Goal: Information Seeking & Learning: Learn about a topic

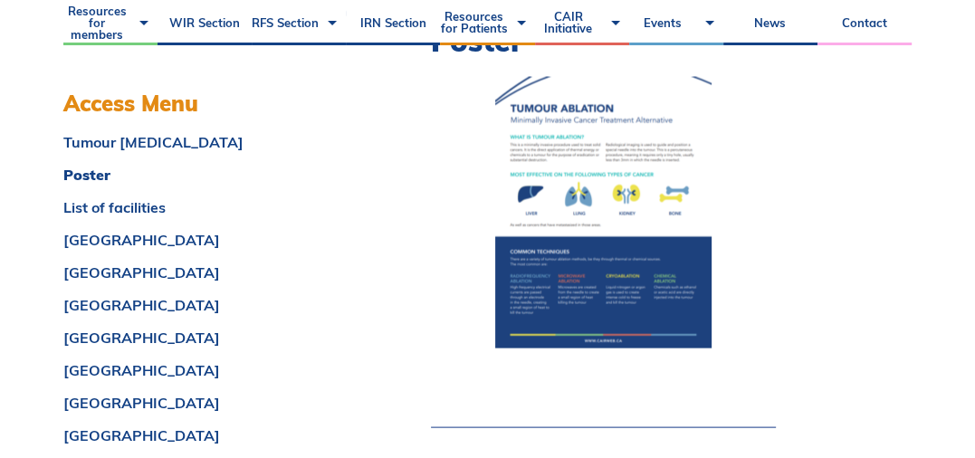
scroll to position [2444, 0]
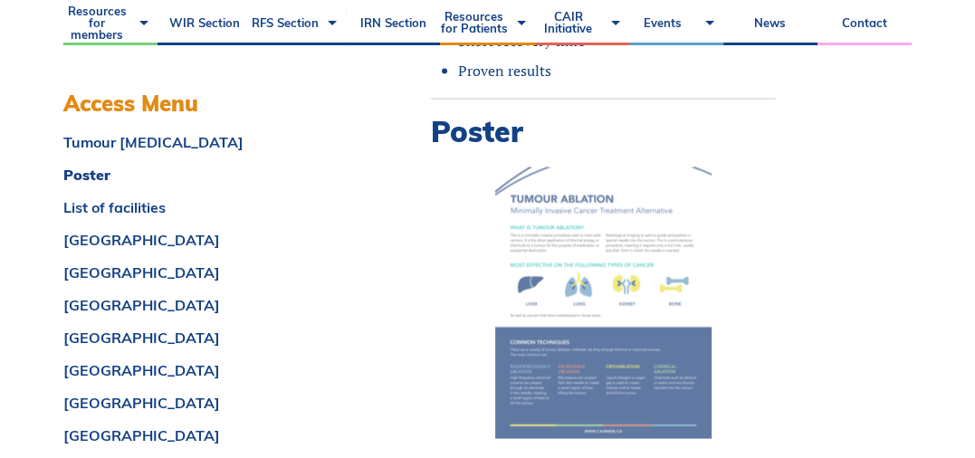
click at [593, 266] on img at bounding box center [603, 303] width 216 height 272
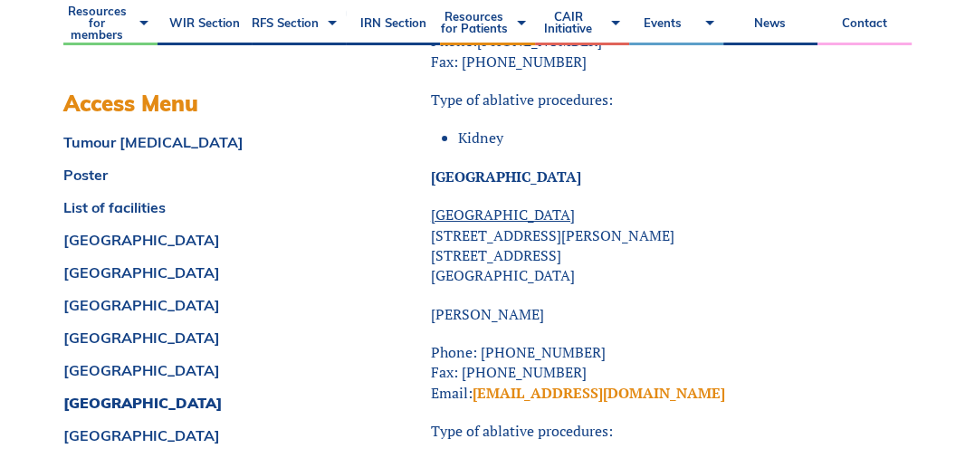
scroll to position [14754, 0]
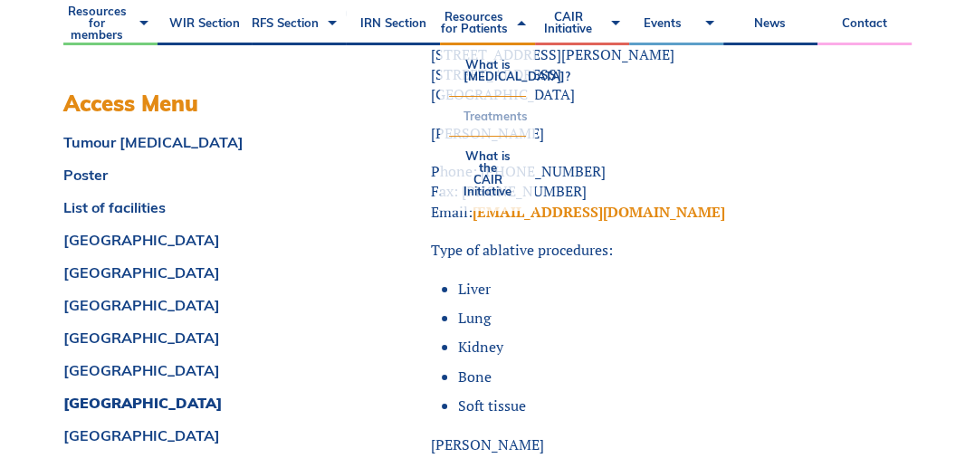
click at [491, 125] on link "Treatments" at bounding box center [487, 116] width 76 height 39
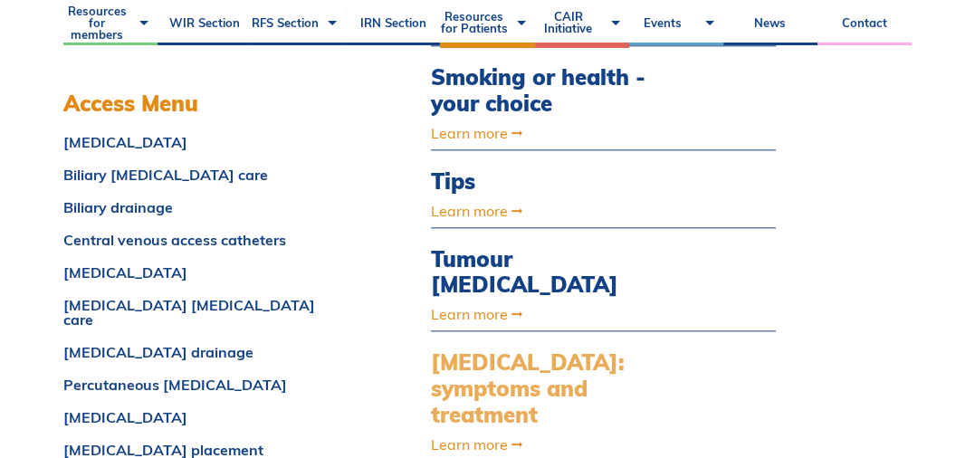
scroll to position [1539, 0]
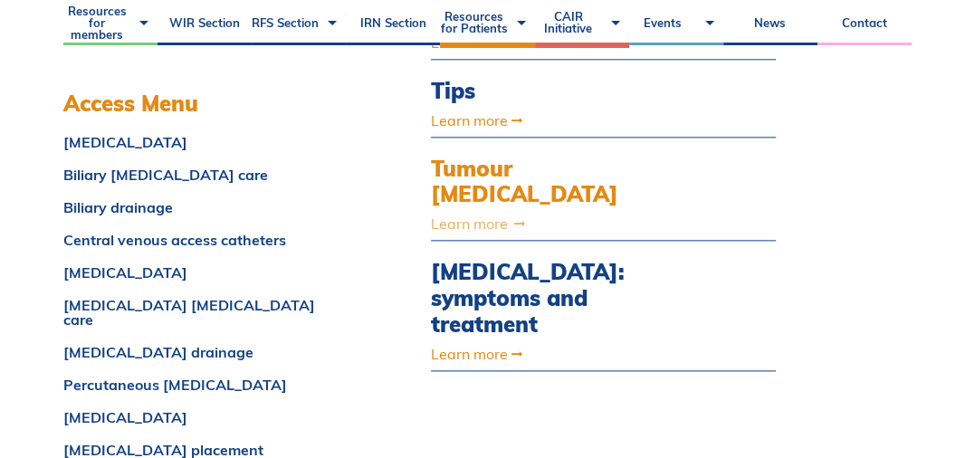
click at [463, 216] on link "Learn more" at bounding box center [552, 223] width 242 height 14
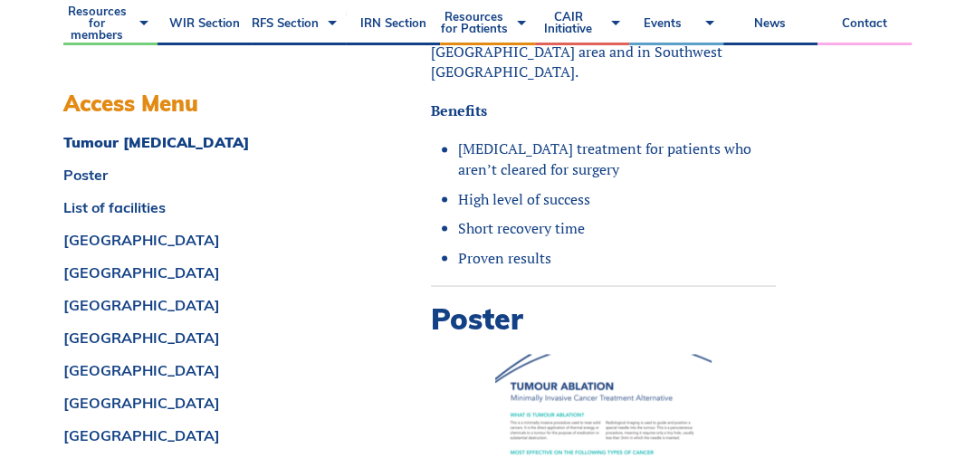
scroll to position [2263, 0]
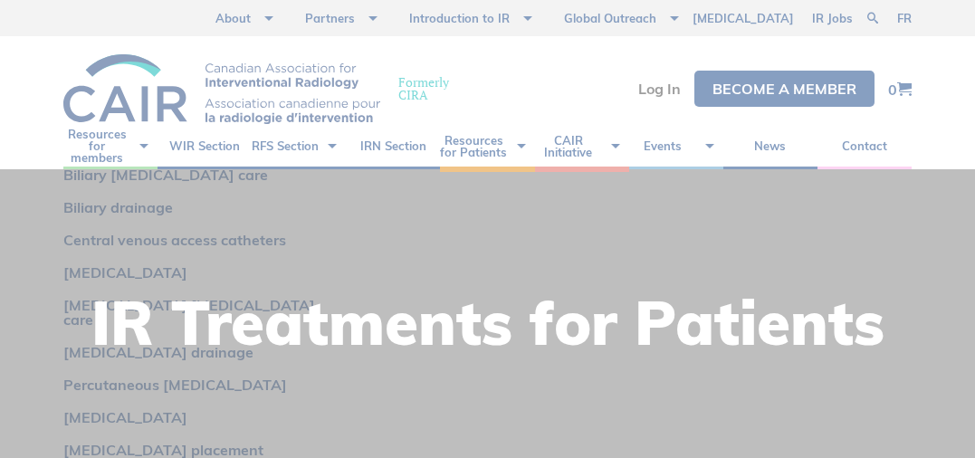
scroll to position [1539, 0]
